Goal: Check status: Check status

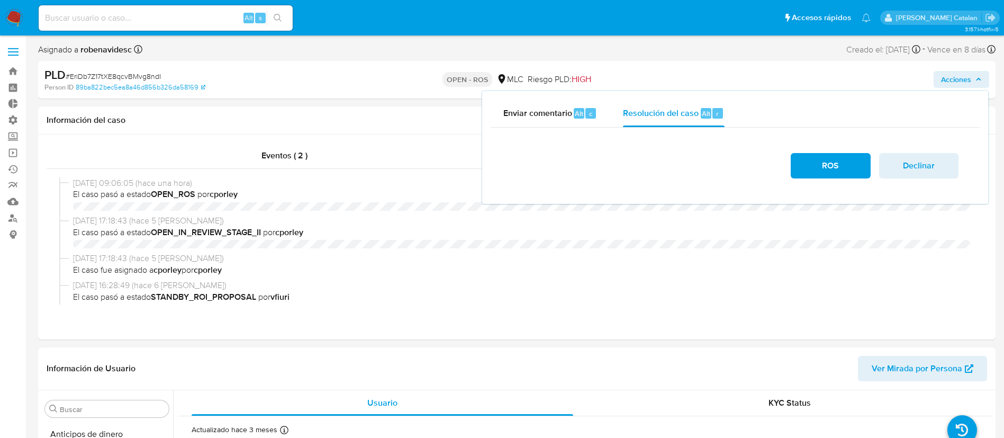
select select "10"
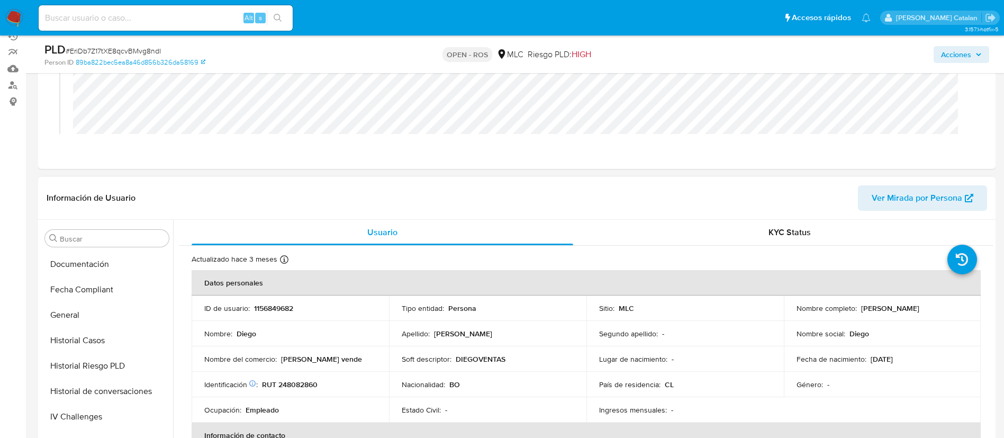
scroll to position [253, 0]
click at [88, 365] on button "Historial Riesgo PLD" at bounding box center [103, 365] width 124 height 25
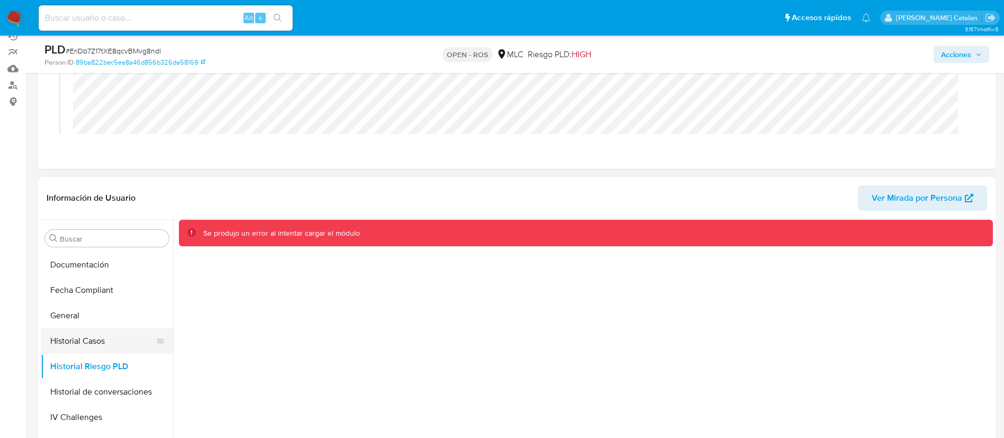
click at [92, 344] on button "Historial Casos" at bounding box center [103, 340] width 124 height 25
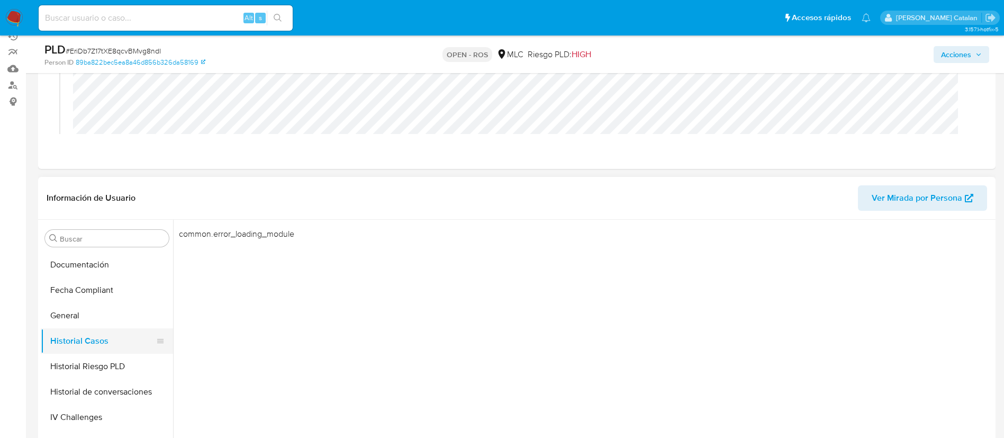
click at [81, 336] on button "Historial Casos" at bounding box center [103, 340] width 124 height 25
click at [94, 352] on button "Historial Casos" at bounding box center [103, 340] width 124 height 25
click at [93, 366] on button "Historial Riesgo PLD" at bounding box center [103, 365] width 124 height 25
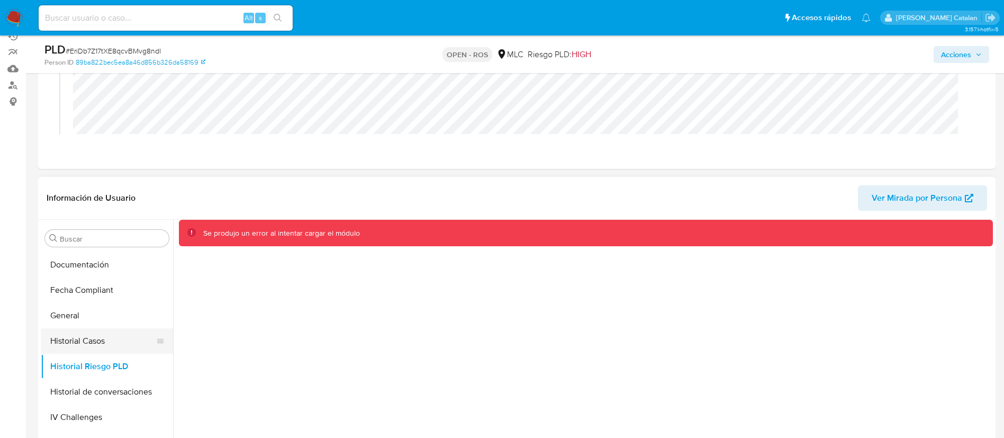
click at [85, 332] on button "Historial Casos" at bounding box center [103, 340] width 124 height 25
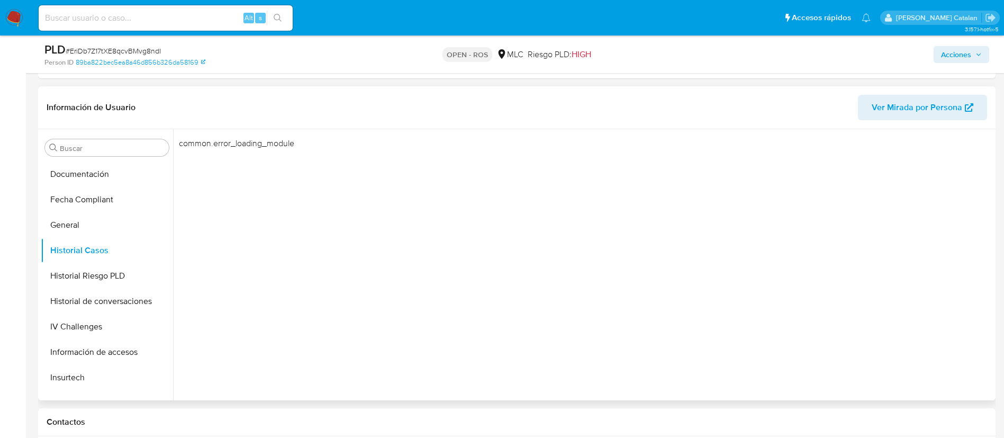
scroll to position [226, 0]
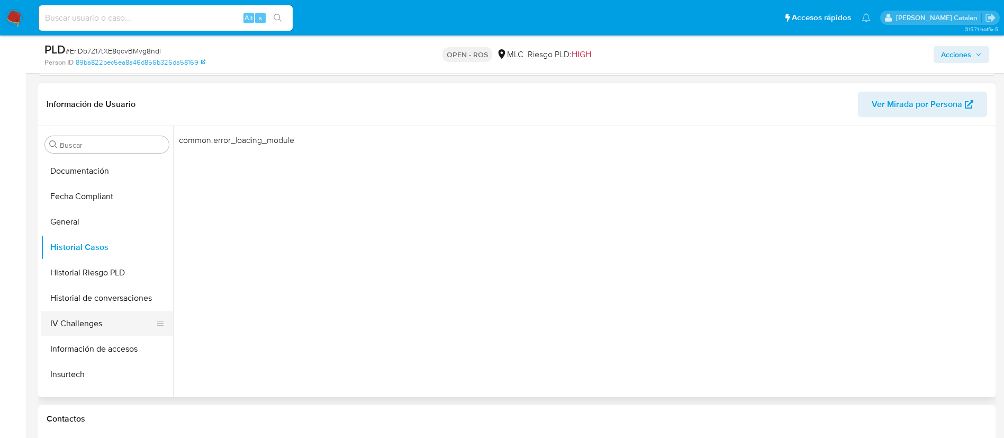
click at [77, 331] on button "IV Challenges" at bounding box center [103, 323] width 124 height 25
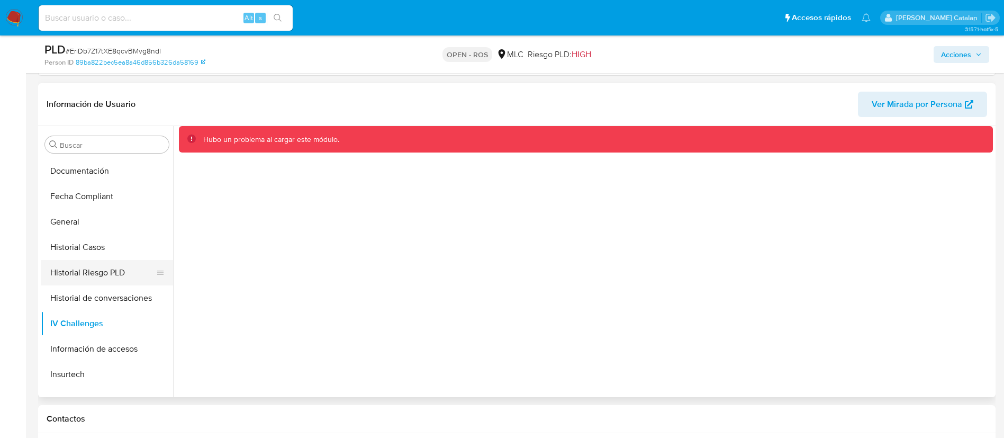
click at [81, 284] on button "Historial Riesgo PLD" at bounding box center [103, 272] width 124 height 25
click at [102, 303] on button "Historial de conversaciones" at bounding box center [103, 297] width 124 height 25
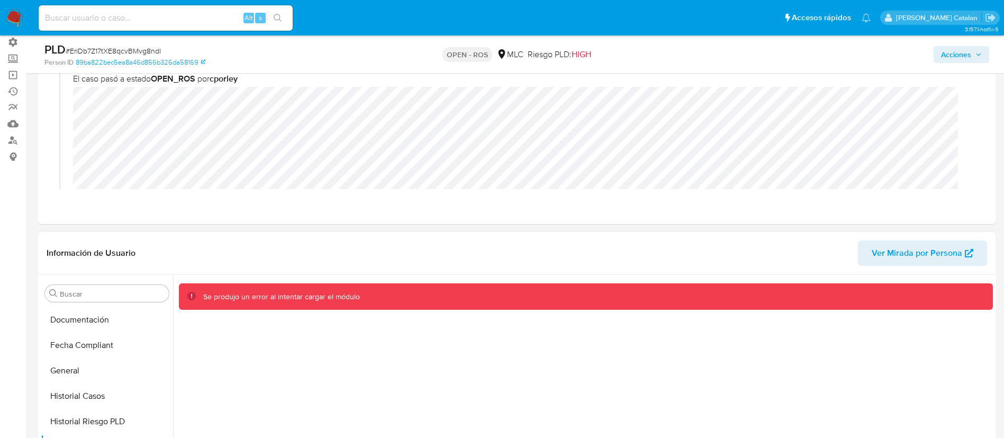
scroll to position [0, 0]
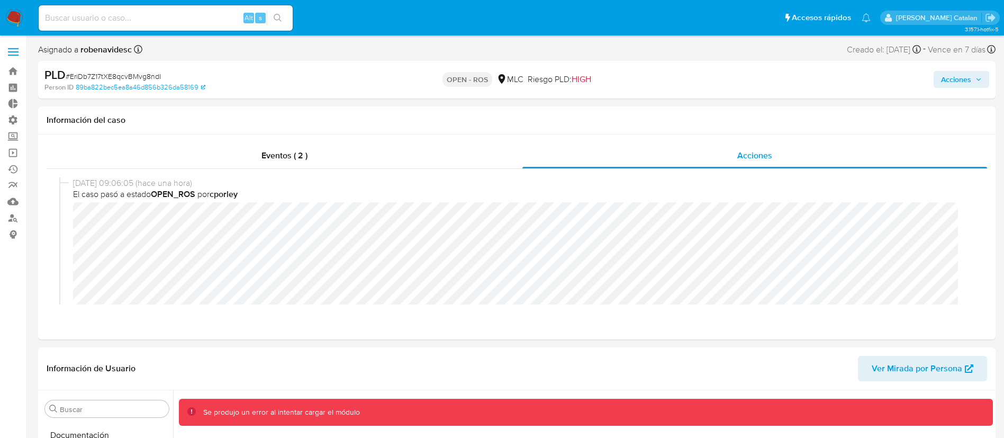
click at [930, 79] on div "Acciones" at bounding box center [833, 79] width 312 height 25
click at [959, 77] on span "Acciones" at bounding box center [956, 79] width 30 height 17
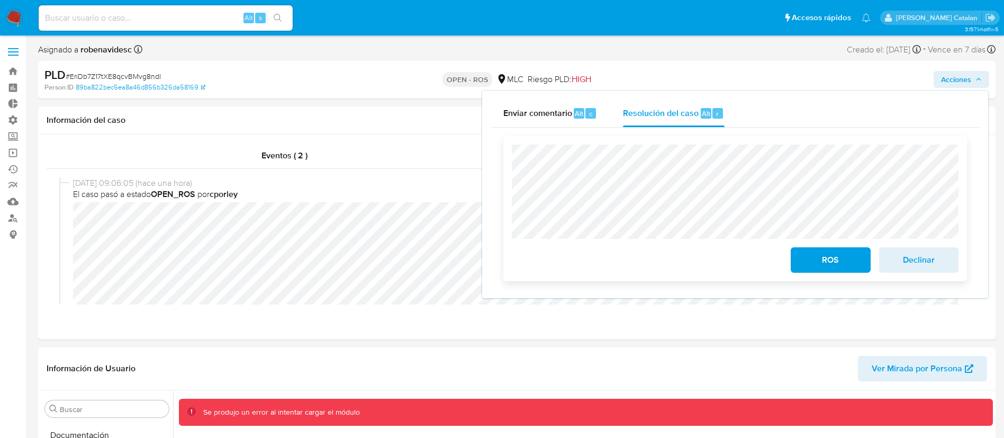
click at [765, 280] on div "ROS Declinar" at bounding box center [735, 208] width 464 height 145
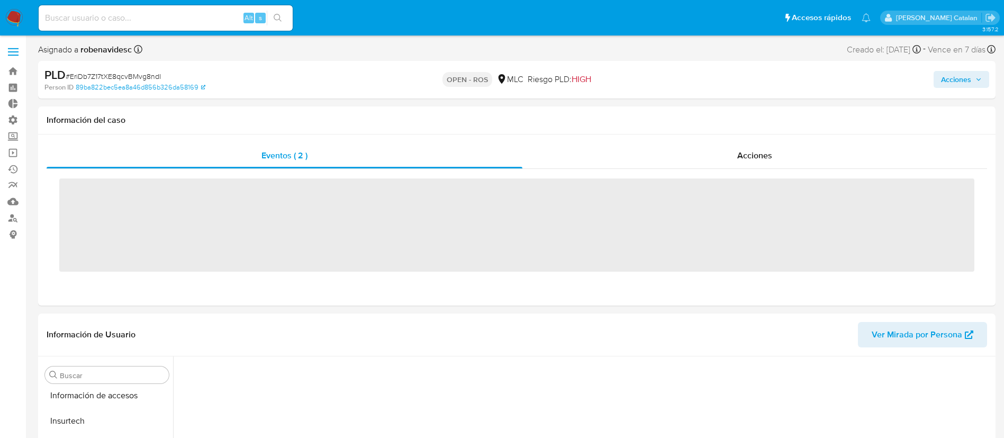
scroll to position [447, 0]
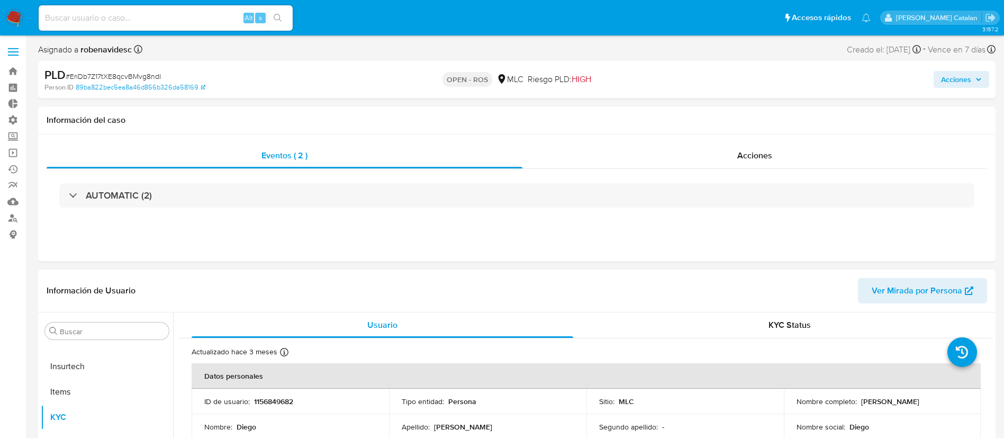
select select "10"
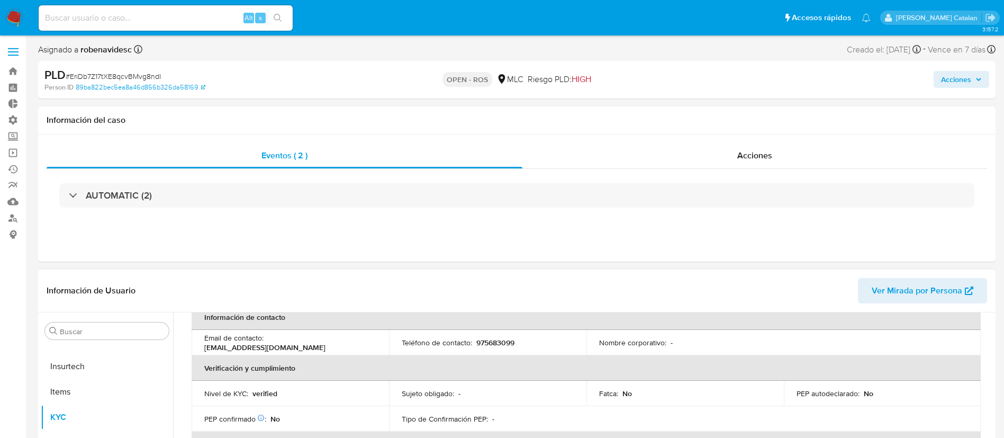
scroll to position [213, 0]
